Goal: Task Accomplishment & Management: Use online tool/utility

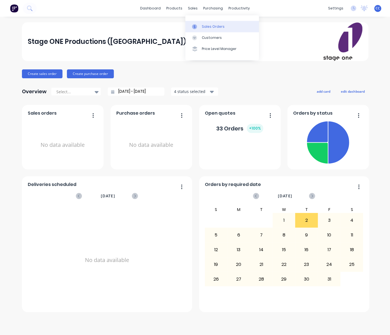
click at [206, 26] on div "Sales Orders" at bounding box center [213, 26] width 23 height 5
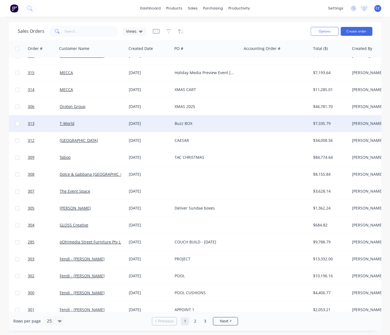
scroll to position [0, 2]
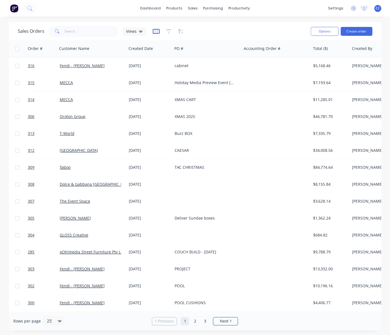
click at [155, 32] on icon "button" at bounding box center [156, 32] width 7 height 6
click at [139, 33] on icon at bounding box center [141, 31] width 4 height 6
click at [138, 31] on div "Views" at bounding box center [134, 31] width 17 height 5
click at [153, 31] on icon "button" at bounding box center [156, 31] width 7 height 5
click at [168, 31] on icon "button" at bounding box center [168, 32] width 5 height 6
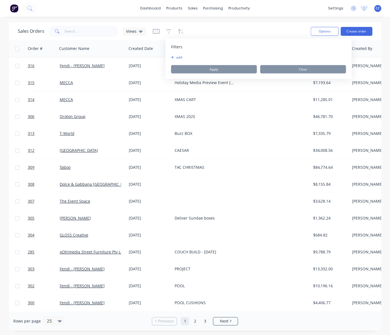
click at [179, 56] on button "add" at bounding box center [178, 57] width 14 height 4
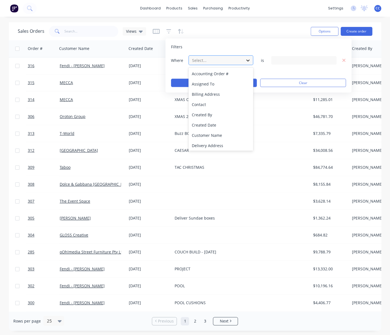
click at [249, 59] on icon at bounding box center [248, 60] width 6 height 6
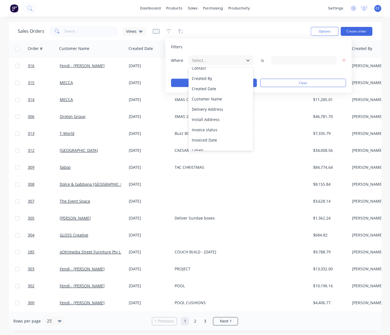
scroll to position [38, 0]
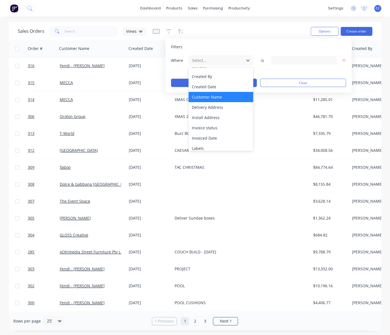
click at [214, 97] on div "Customer Name" at bounding box center [220, 97] width 65 height 10
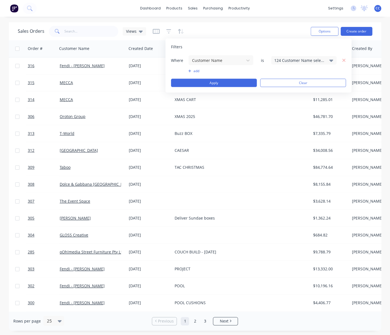
click at [331, 60] on icon at bounding box center [331, 60] width 4 height 2
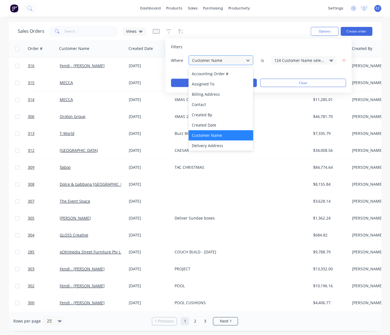
click at [248, 60] on div at bounding box center [248, 60] width 10 height 9
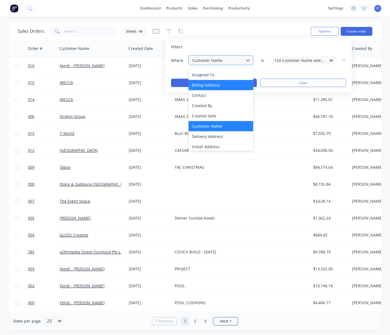
scroll to position [0, 0]
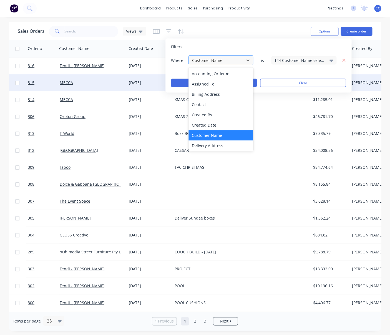
click at [290, 82] on button "Clear" at bounding box center [303, 83] width 86 height 8
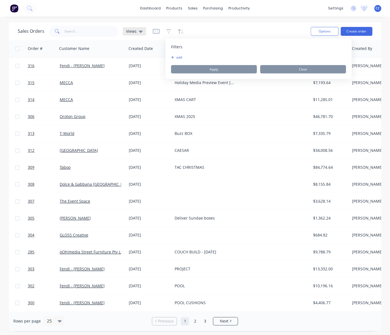
click at [137, 31] on div "Views" at bounding box center [134, 31] width 17 height 5
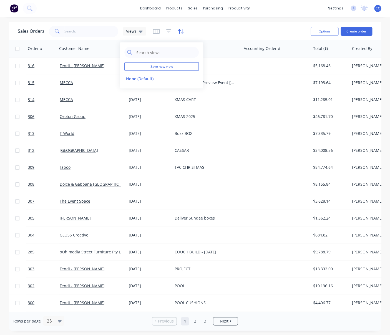
click at [179, 31] on icon "button" at bounding box center [179, 31] width 3 height 5
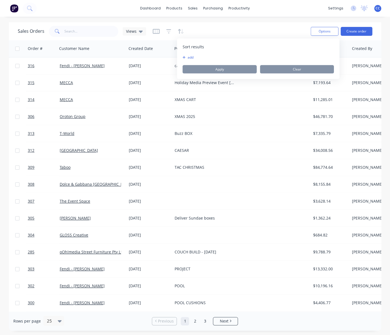
click at [188, 47] on span "Sort results" at bounding box center [193, 47] width 21 height 6
click at [190, 57] on button "add" at bounding box center [186, 57] width 7 height 4
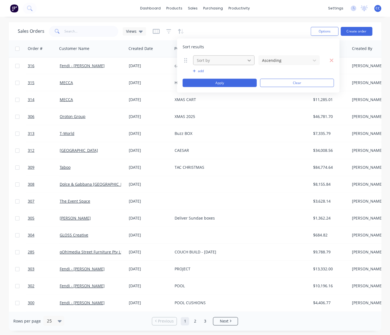
click at [249, 60] on icon at bounding box center [249, 60] width 6 height 6
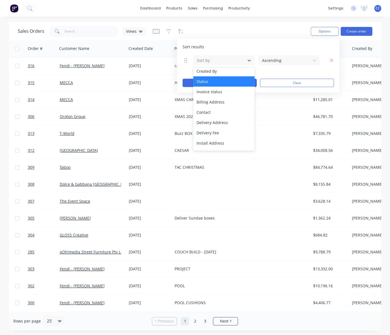
scroll to position [65, 0]
click at [207, 80] on div "Status" at bounding box center [223, 80] width 61 height 10
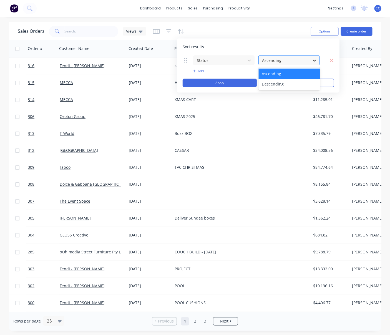
click at [316, 60] on icon at bounding box center [315, 60] width 6 height 6
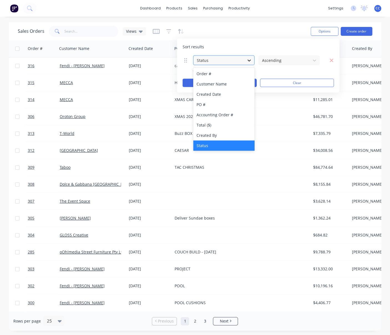
click at [249, 60] on icon at bounding box center [249, 60] width 6 height 6
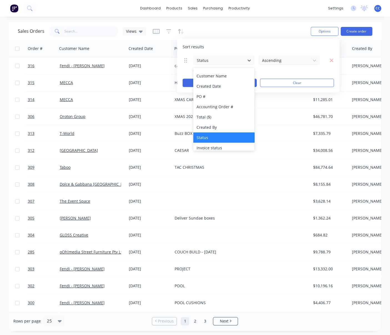
scroll to position [0, 0]
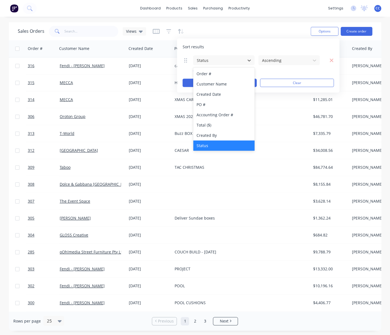
click at [266, 25] on div "Sales Orders Views" at bounding box center [162, 31] width 288 height 14
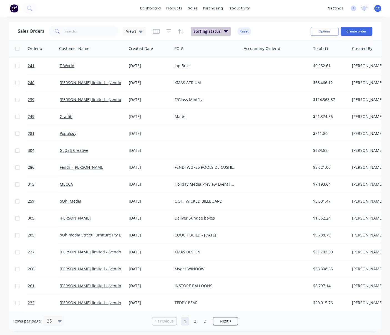
click at [225, 29] on icon "button" at bounding box center [226, 31] width 4 height 6
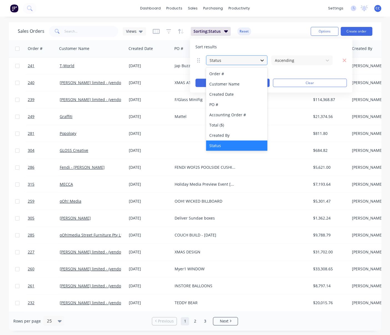
click at [262, 59] on icon at bounding box center [262, 60] width 6 height 6
click at [215, 74] on div "Order #" at bounding box center [236, 74] width 61 height 10
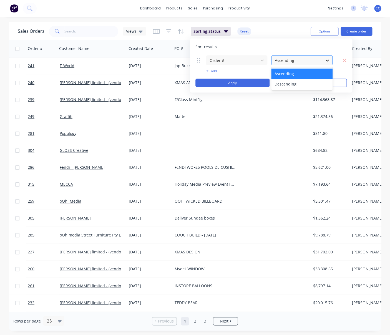
click at [328, 60] on icon at bounding box center [327, 60] width 3 height 2
drag, startPoint x: 281, startPoint y: 50, endPoint x: 266, endPoint y: 47, distance: 14.5
click at [281, 50] on div "Sort results Order # Ascending, 1 of 2. 2 results available. Use Up and Down to…" at bounding box center [271, 66] width 162 height 54
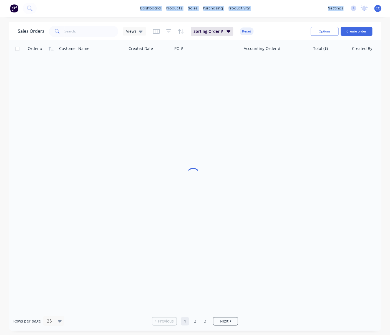
click at [276, 20] on div "dashboard products sales purchasing productivity dashboard products Product Cat…" at bounding box center [195, 167] width 390 height 335
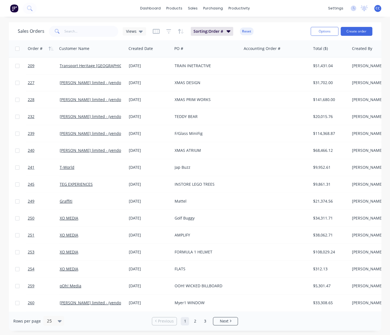
click at [247, 31] on button "Reset" at bounding box center [247, 31] width 14 height 8
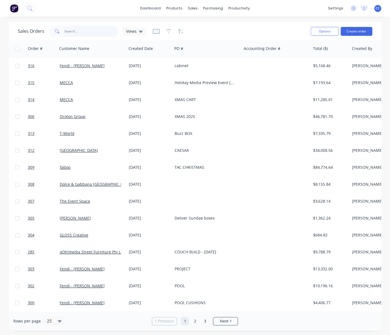
click at [67, 33] on input "text" at bounding box center [91, 31] width 54 height 11
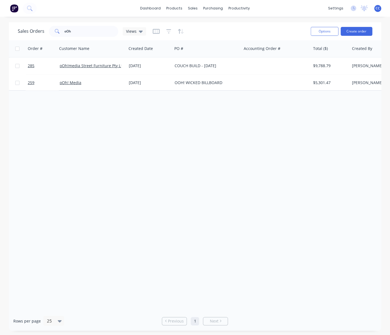
click at [170, 31] on div at bounding box center [168, 31] width 31 height 9
click at [167, 31] on icon "button" at bounding box center [168, 32] width 5 height 6
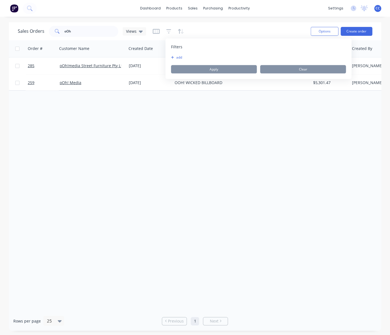
click at [177, 57] on button "add" at bounding box center [178, 57] width 14 height 4
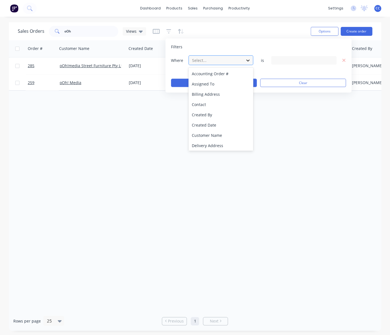
click at [247, 60] on icon at bounding box center [247, 60] width 3 height 2
click at [320, 61] on div at bounding box center [303, 60] width 65 height 8
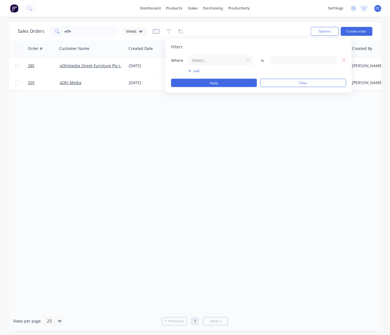
click at [207, 18] on div "dashboard products sales purchasing productivity dashboard products Product Cat…" at bounding box center [195, 167] width 390 height 335
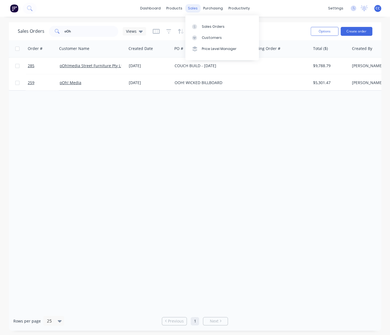
click at [193, 9] on div "sales" at bounding box center [192, 8] width 15 height 8
click at [202, 27] on link "Sales Orders" at bounding box center [222, 26] width 74 height 11
click at [223, 27] on div "Sales Orders" at bounding box center [213, 26] width 23 height 5
click at [270, 15] on div "dashboard products sales purchasing productivity dashboard products Product Cat…" at bounding box center [195, 8] width 390 height 17
click at [205, 27] on div "Sales Orders" at bounding box center [213, 26] width 23 height 5
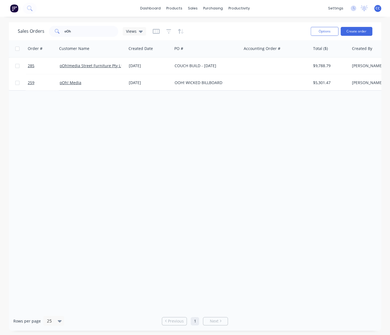
click at [157, 107] on div "Order # Customer Name Created Date PO # Accounting Order # Total ($) Created By…" at bounding box center [195, 175] width 372 height 271
drag, startPoint x: 77, startPoint y: 34, endPoint x: 77, endPoint y: 31, distance: 3.3
click at [77, 34] on input "oOh" at bounding box center [91, 31] width 54 height 11
type input "o"
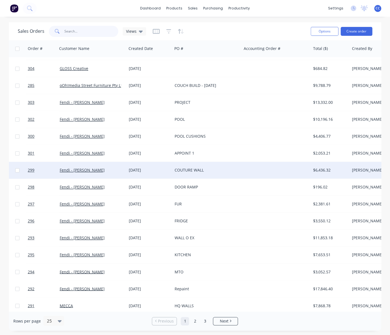
scroll to position [169, 2]
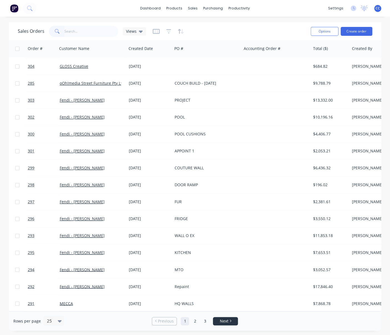
click at [224, 321] on span "Next" at bounding box center [224, 321] width 9 height 6
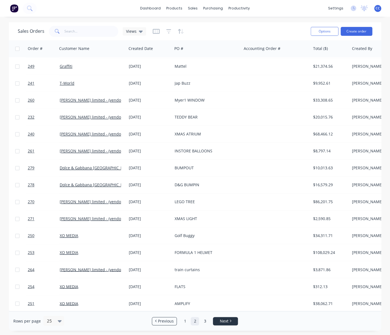
scroll to position [0, 2]
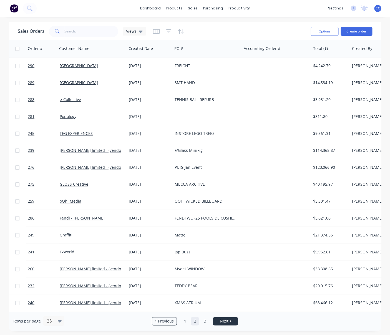
click at [224, 321] on span "Next" at bounding box center [224, 321] width 9 height 6
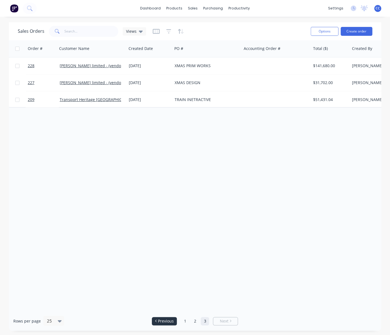
click at [169, 322] on span "Previous" at bounding box center [166, 321] width 16 height 6
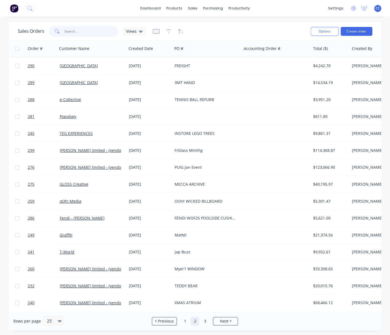
click at [71, 31] on input "text" at bounding box center [91, 31] width 54 height 11
click at [139, 31] on icon at bounding box center [141, 32] width 4 height 2
click at [143, 52] on input "text" at bounding box center [166, 52] width 60 height 11
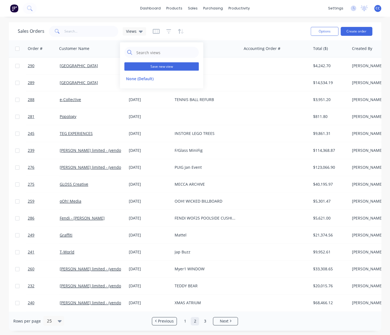
click at [146, 67] on button "Save new view" at bounding box center [161, 66] width 74 height 8
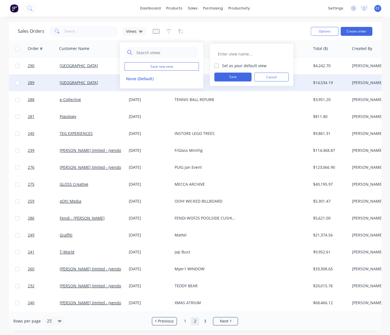
drag, startPoint x: 273, startPoint y: 78, endPoint x: 270, endPoint y: 78, distance: 2.8
click at [273, 78] on button "Cancel" at bounding box center [271, 77] width 34 height 9
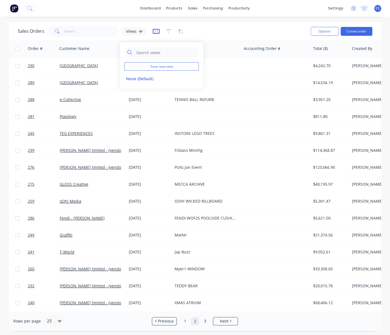
click at [153, 31] on icon "button" at bounding box center [156, 32] width 7 height 6
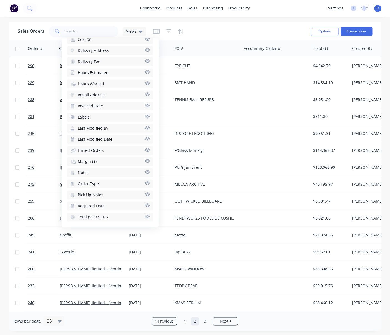
scroll to position [183, 0]
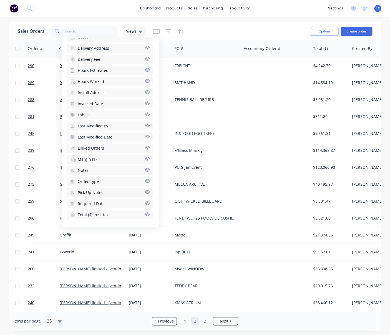
click at [180, 22] on div "Sales Orders Views Options Create order" at bounding box center [195, 31] width 372 height 18
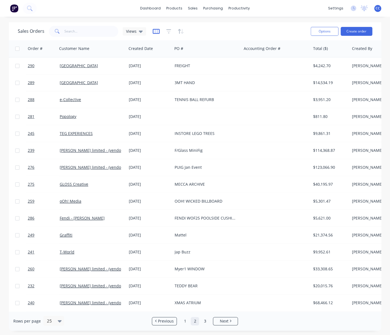
click at [157, 31] on icon "button" at bounding box center [156, 32] width 7 height 6
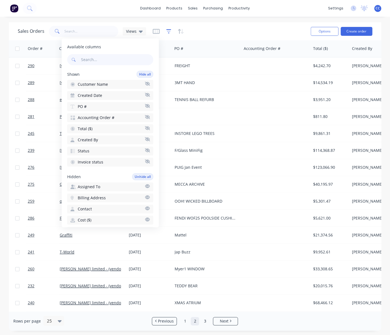
click at [167, 30] on icon "button" at bounding box center [168, 31] width 5 height 4
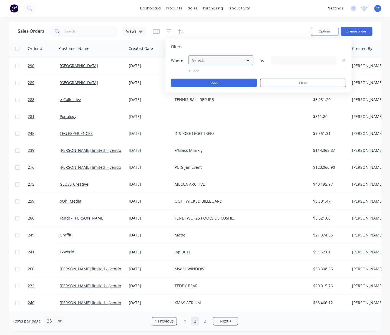
click at [248, 60] on icon at bounding box center [248, 60] width 6 height 6
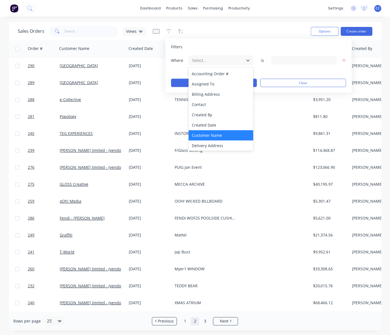
click at [216, 136] on div "Customer Name" at bounding box center [220, 135] width 65 height 10
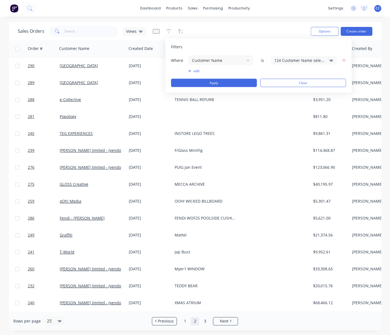
click at [330, 60] on icon at bounding box center [331, 60] width 4 height 2
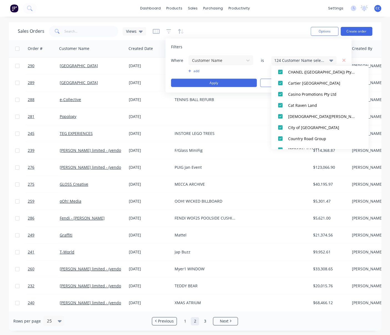
scroll to position [0, 0]
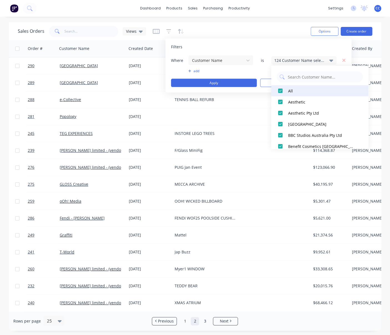
click at [280, 90] on div at bounding box center [280, 90] width 11 height 11
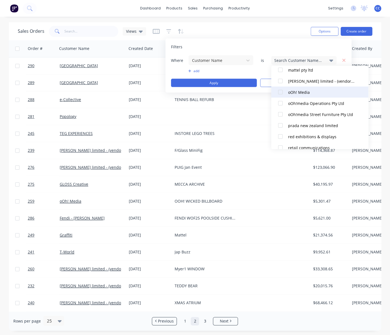
scroll to position [1286, 0]
click at [282, 94] on div at bounding box center [280, 91] width 11 height 11
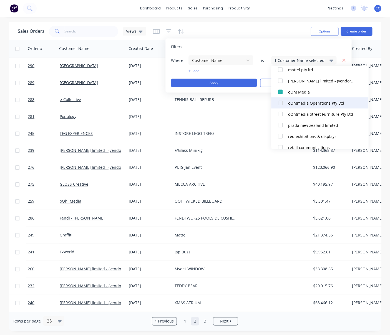
drag, startPoint x: 282, startPoint y: 103, endPoint x: 279, endPoint y: 107, distance: 4.7
click at [282, 103] on div at bounding box center [280, 102] width 11 height 11
click at [281, 115] on div at bounding box center [280, 114] width 11 height 11
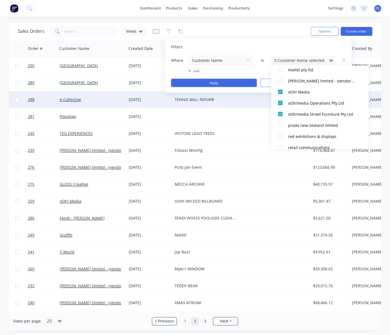
click at [261, 100] on div "Order # Customer Name Created Date PO # Accounting Order # Total ($) Created By…" at bounding box center [195, 175] width 372 height 271
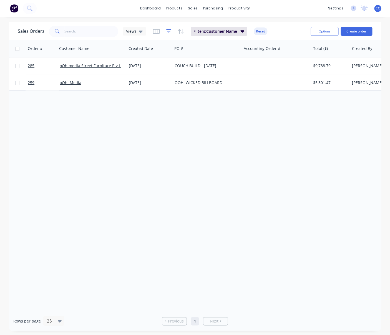
click at [168, 30] on icon "button" at bounding box center [168, 32] width 5 height 6
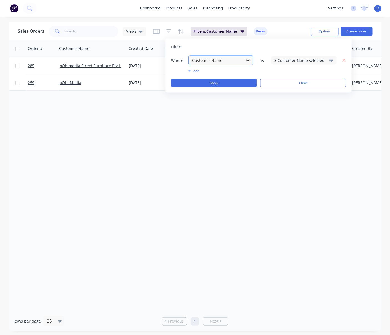
click at [247, 59] on icon at bounding box center [248, 60] width 6 height 6
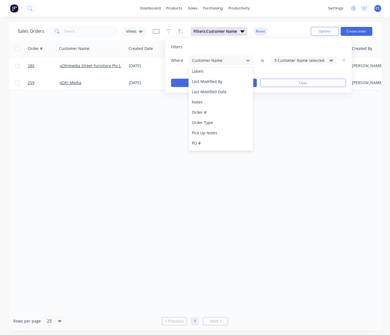
scroll to position [135, 0]
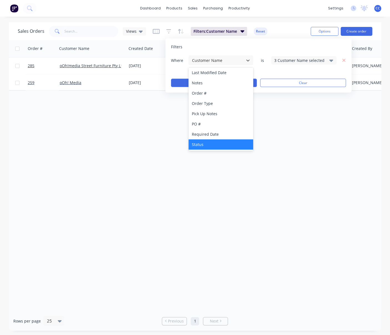
click at [204, 143] on div "Status" at bounding box center [220, 144] width 65 height 10
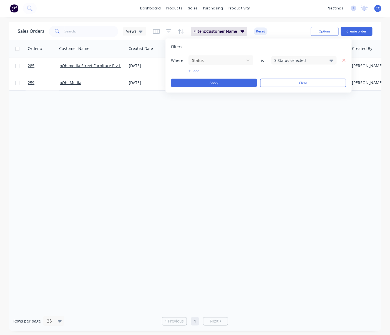
click at [331, 59] on icon at bounding box center [331, 60] width 4 height 6
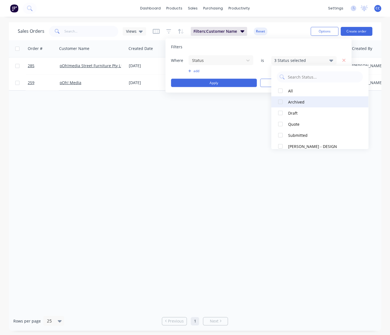
click at [279, 101] on div at bounding box center [280, 101] width 11 height 11
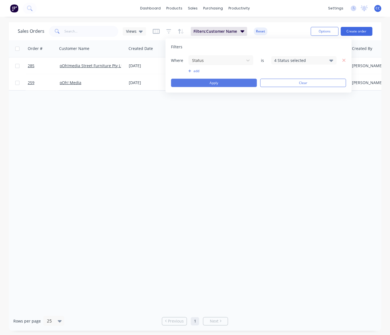
click at [234, 83] on button "Apply" at bounding box center [214, 83] width 86 height 8
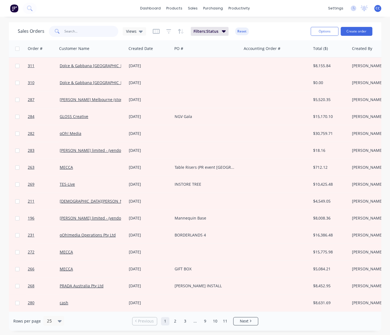
click at [72, 32] on input "text" at bounding box center [91, 31] width 54 height 11
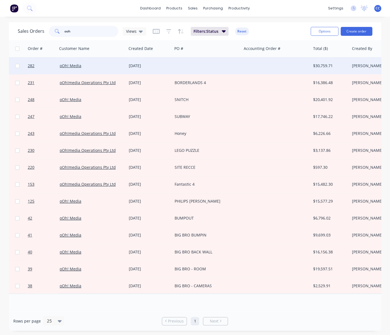
scroll to position [0, 2]
type input "ooh"
click at [148, 66] on div "[DATE]" at bounding box center [148, 66] width 41 height 6
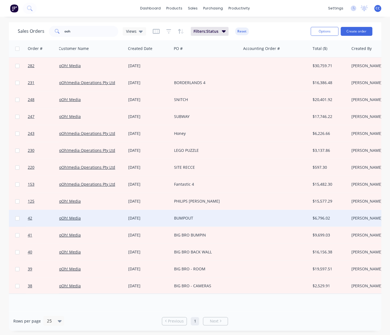
scroll to position [0, 3]
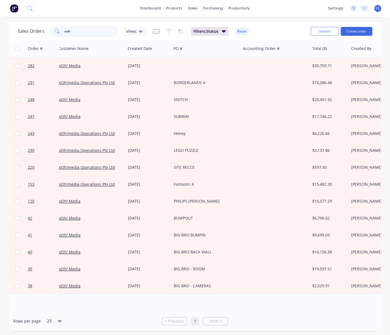
click at [73, 32] on input "ooh" at bounding box center [91, 31] width 54 height 11
drag, startPoint x: 74, startPoint y: 32, endPoint x: 57, endPoint y: 31, distance: 16.7
click at [64, 31] on input "ooh" at bounding box center [91, 31] width 54 height 11
click at [78, 32] on input "ooh" at bounding box center [91, 31] width 54 height 11
type input "o"
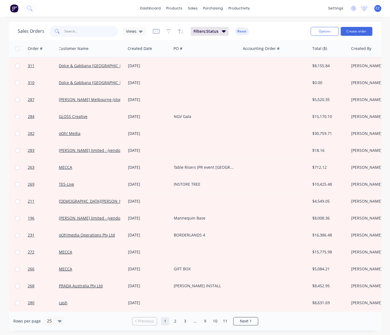
click at [65, 30] on input "text" at bounding box center [91, 31] width 54 height 11
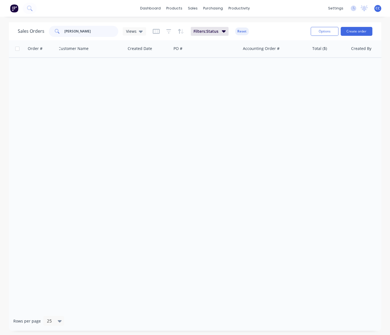
click at [80, 32] on input "[PERSON_NAME]" at bounding box center [91, 31] width 54 height 11
type input "M"
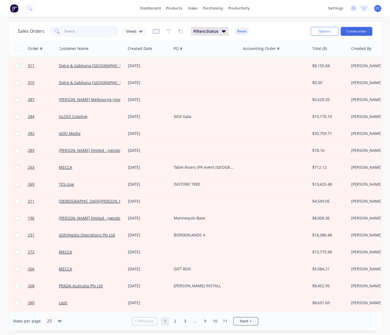
click at [76, 30] on input "text" at bounding box center [91, 31] width 54 height 11
type input "poly"
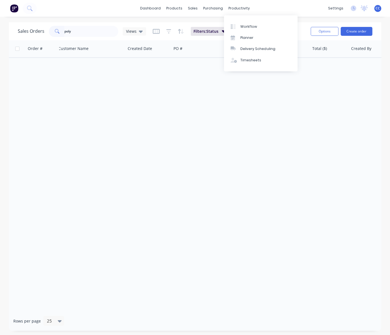
click at [256, 10] on div "dashboard products sales purchasing productivity dashboard products Product Cat…" at bounding box center [195, 8] width 390 height 17
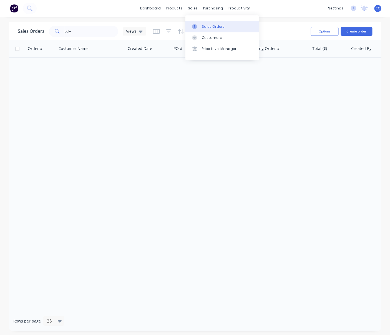
click at [218, 26] on div "Sales Orders" at bounding box center [213, 26] width 23 height 5
drag, startPoint x: 82, startPoint y: 32, endPoint x: 49, endPoint y: 33, distance: 33.0
click at [64, 33] on input "poly" at bounding box center [91, 31] width 54 height 11
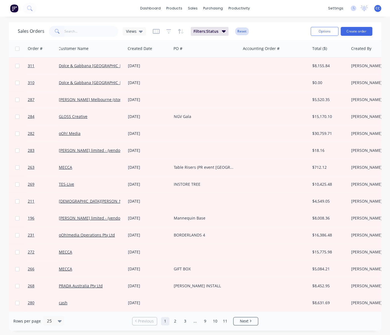
click at [240, 31] on button "Reset" at bounding box center [242, 31] width 14 height 8
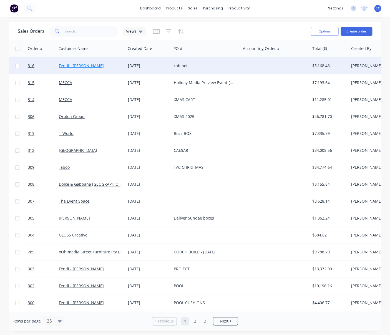
click at [85, 67] on link "Fendi - [PERSON_NAME]" at bounding box center [81, 65] width 45 height 5
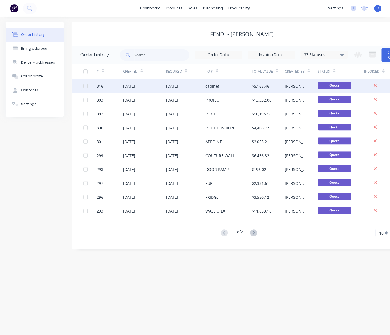
click at [175, 86] on div "[DATE]" at bounding box center [172, 86] width 12 height 6
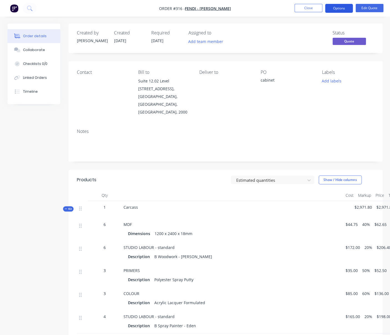
click at [339, 9] on button "Options" at bounding box center [339, 8] width 28 height 9
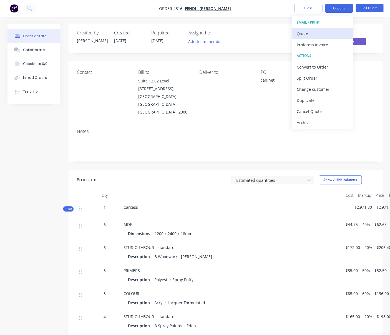
click at [300, 34] on div "Quote" at bounding box center [322, 34] width 51 height 8
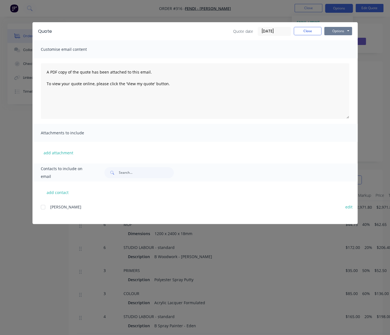
click at [338, 31] on button "Options" at bounding box center [338, 31] width 28 height 8
click at [338, 50] on button "Print" at bounding box center [342, 50] width 36 height 9
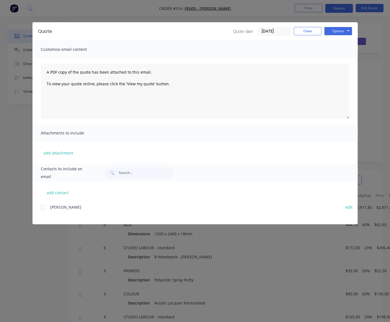
click at [246, 10] on div "Quote Quote date [DATE] Close Options Preview Print Email Customise email conte…" at bounding box center [195, 161] width 390 height 322
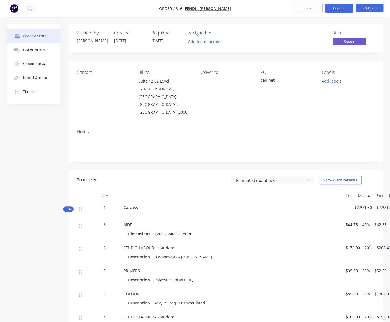
click at [46, 264] on div "Created by [PERSON_NAME] Created [DATE] Required [DATE] Assigned to Add team me…" at bounding box center [194, 267] width 375 height 486
